Goal: Information Seeking & Learning: Find specific fact

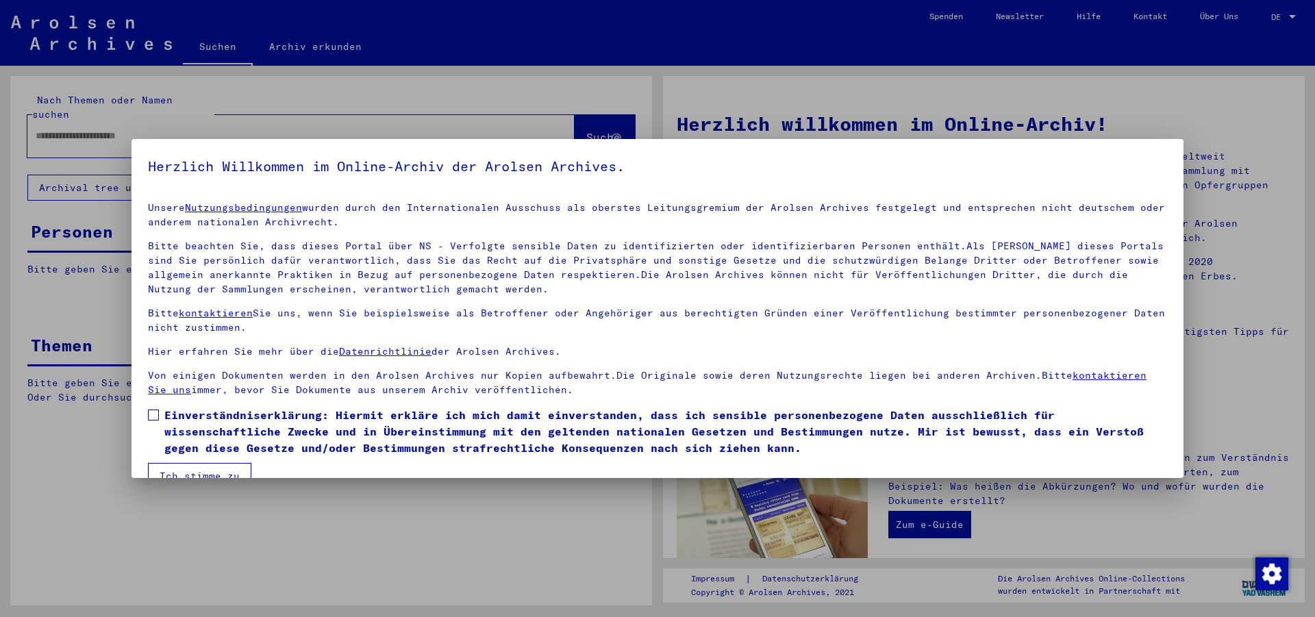
click at [181, 470] on button "Ich stimme zu" at bounding box center [199, 476] width 103 height 26
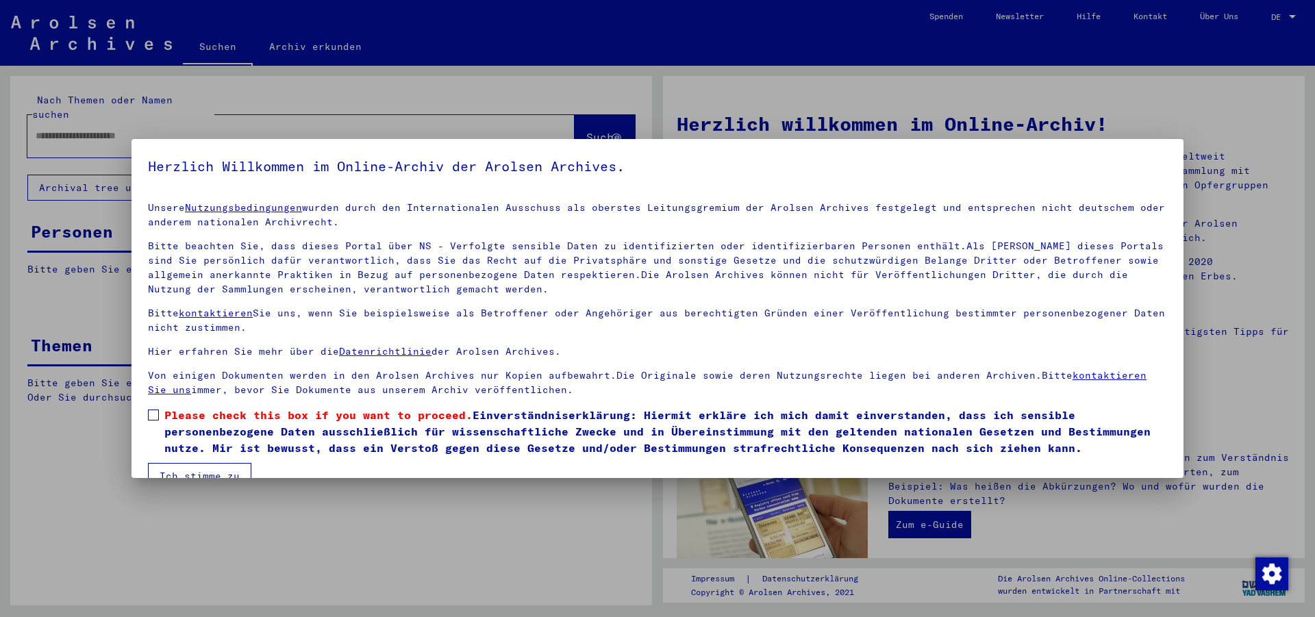
scroll to position [27, 0]
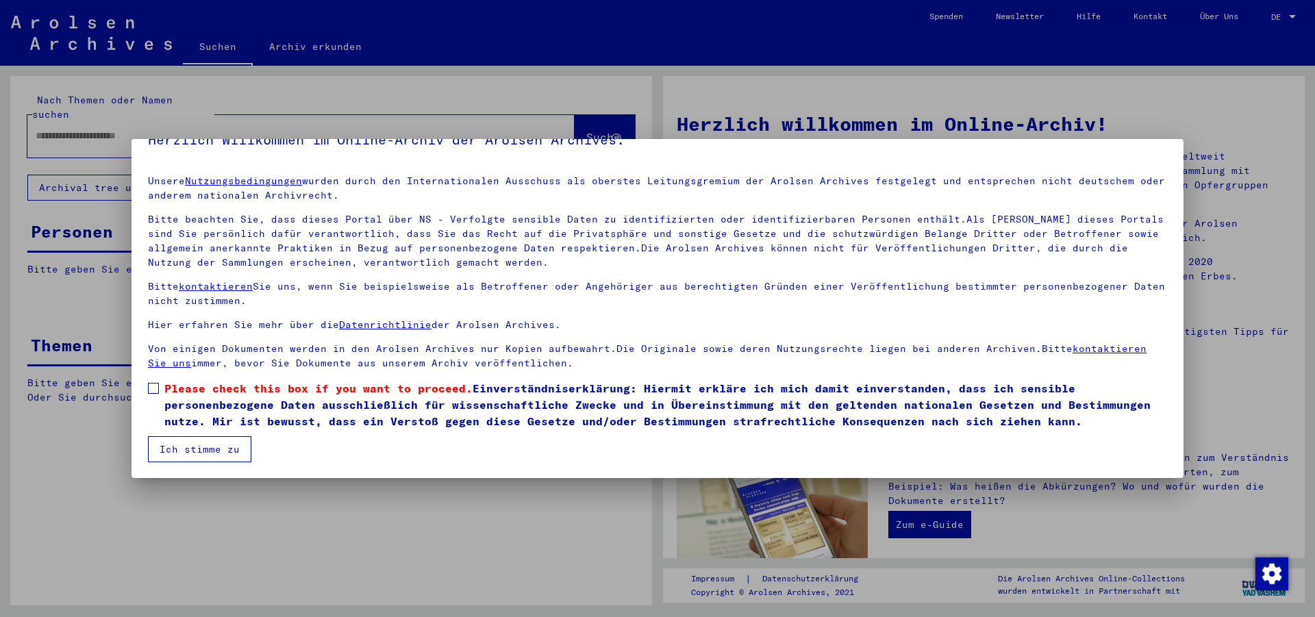
click at [184, 450] on button "Ich stimme zu" at bounding box center [199, 449] width 103 height 26
click at [153, 388] on span at bounding box center [153, 388] width 11 height 11
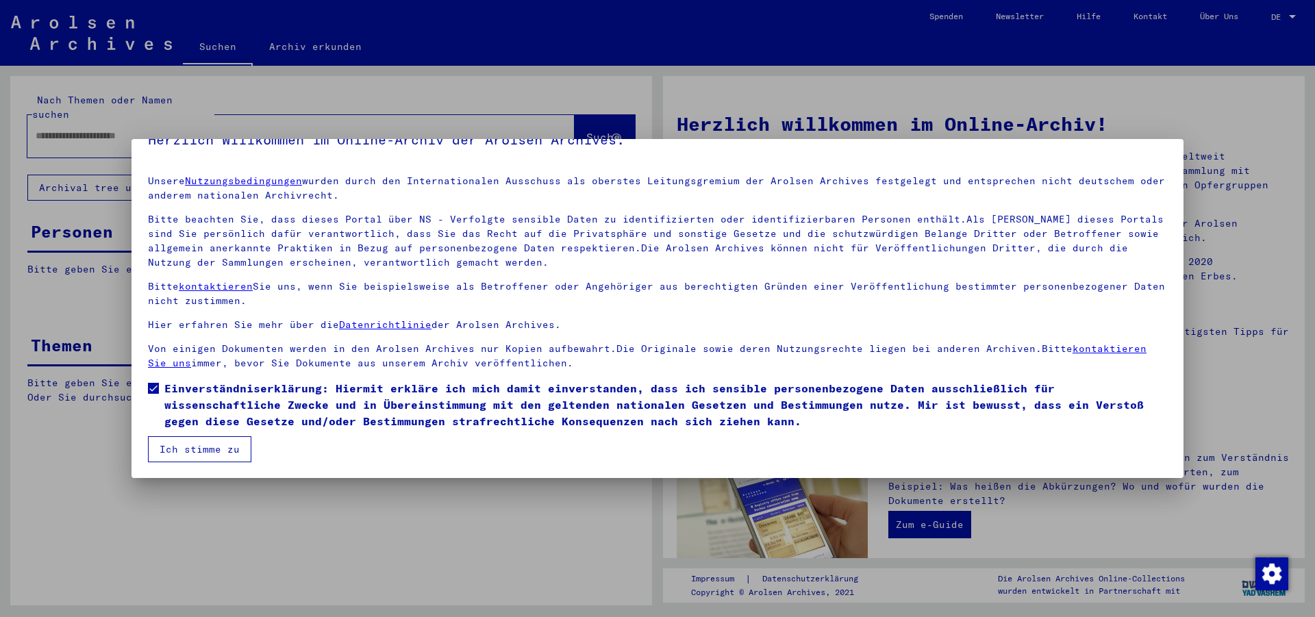
click at [193, 448] on button "Ich stimme zu" at bounding box center [199, 449] width 103 height 26
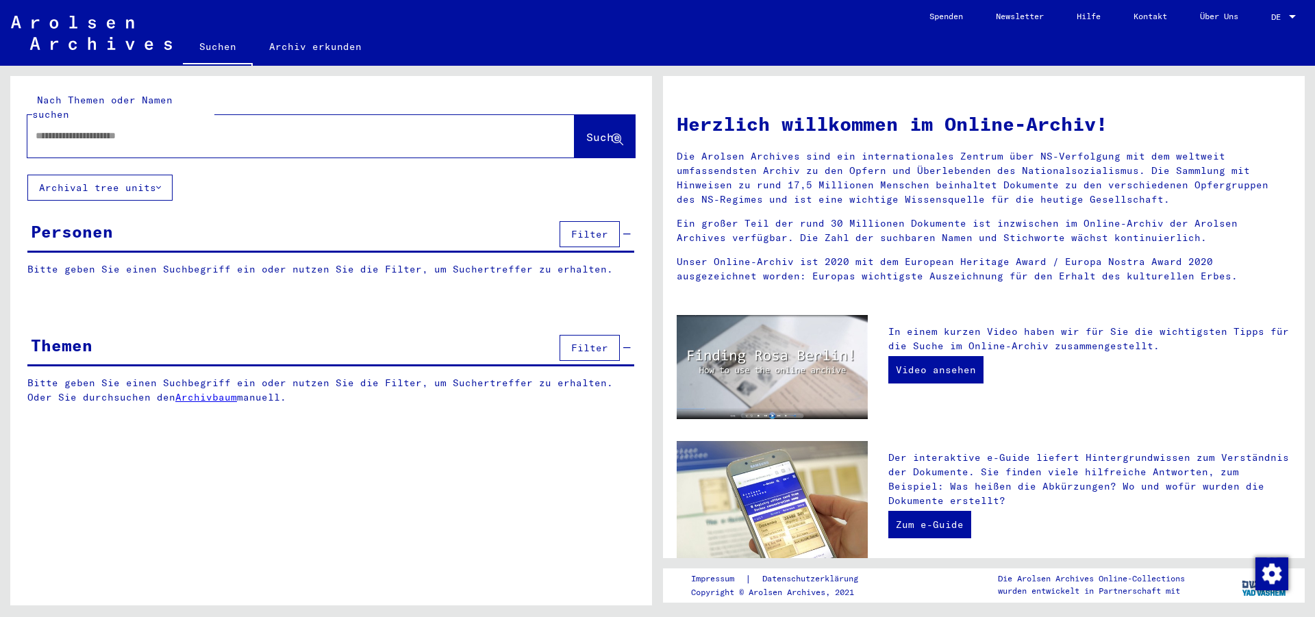
click at [40, 129] on input "text" at bounding box center [285, 136] width 498 height 14
type input "*********"
click at [586, 130] on span "Suche" at bounding box center [603, 137] width 34 height 14
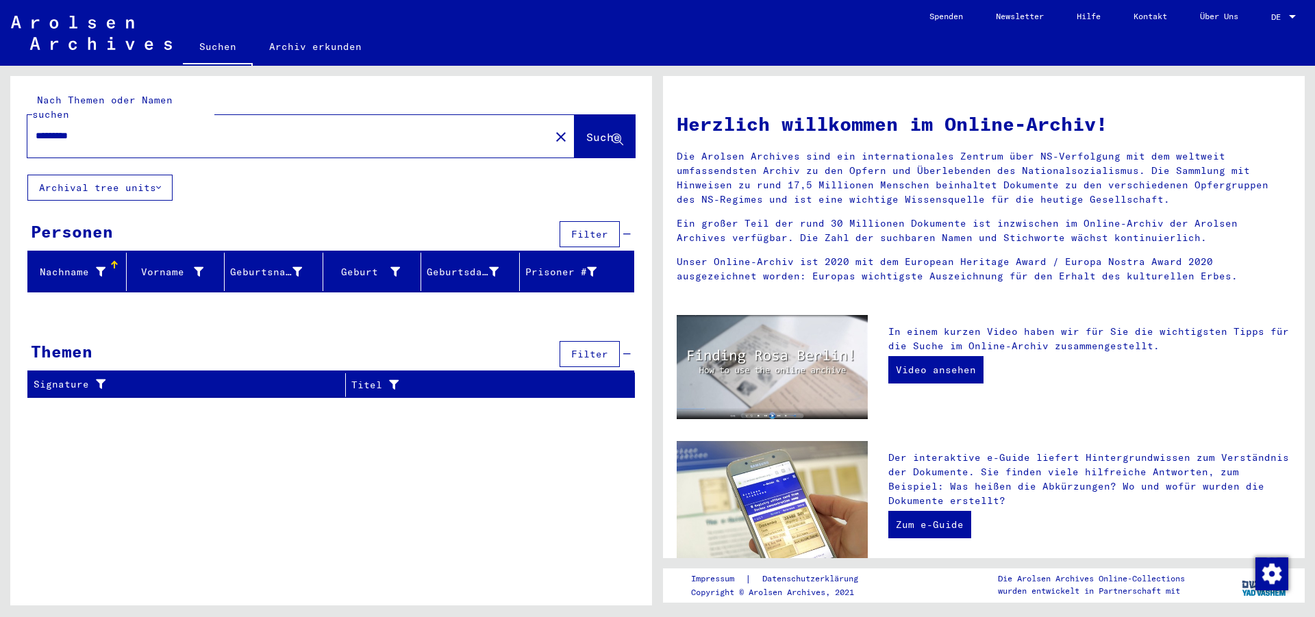
click at [62, 265] on div "Nachname" at bounding box center [70, 272] width 72 height 14
click at [69, 265] on div "Nachname" at bounding box center [70, 272] width 72 height 14
